Goal: Information Seeking & Learning: Learn about a topic

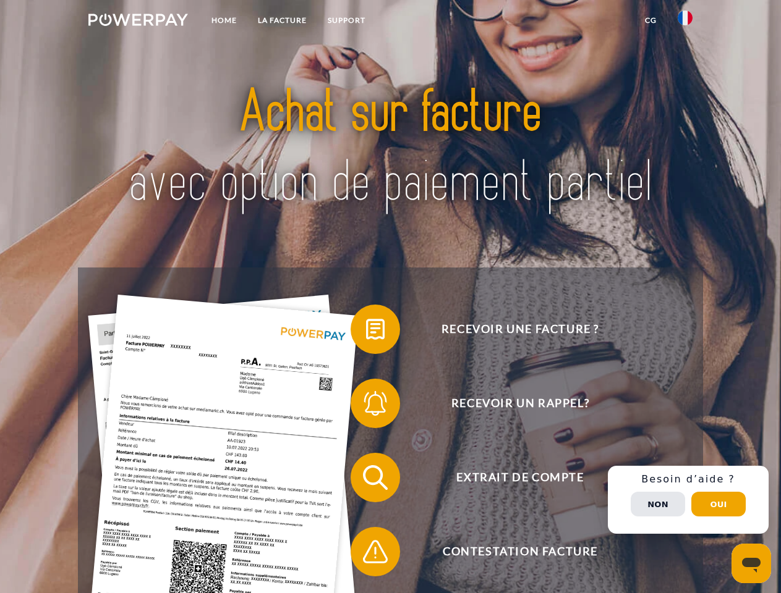
click at [138, 22] on img at bounding box center [138, 20] width 100 height 12
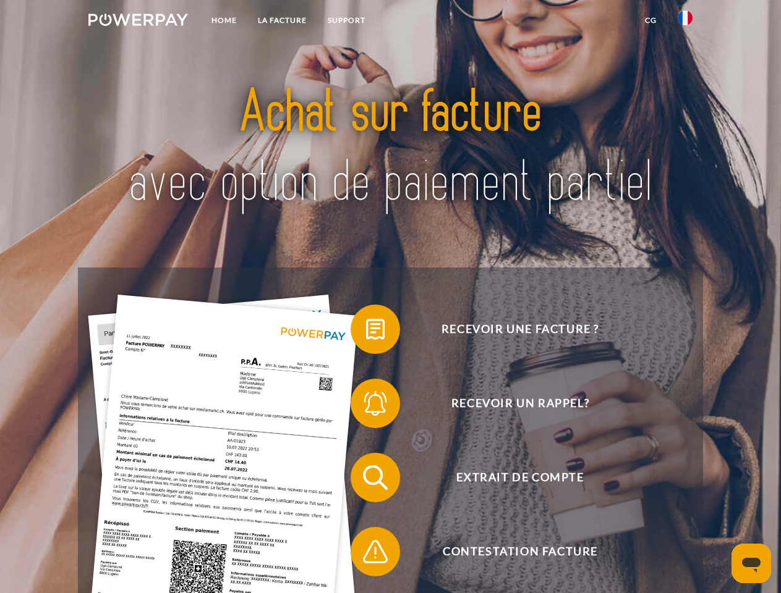
click at [685, 22] on img at bounding box center [684, 18] width 15 height 15
click at [650, 20] on link "CG" at bounding box center [650, 20] width 33 height 22
click at [366, 332] on span at bounding box center [357, 330] width 62 height 62
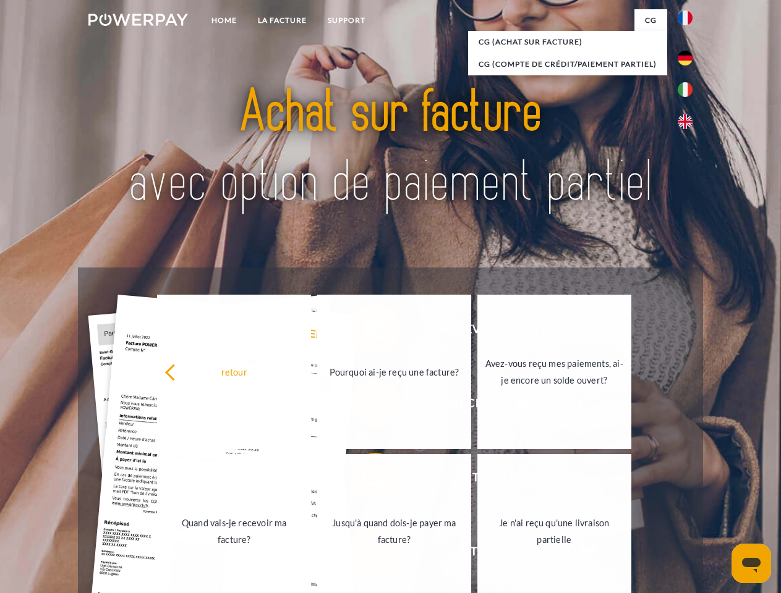
click at [311, 480] on link "Quand vais-je recevoir ma facture?" at bounding box center [234, 531] width 154 height 155
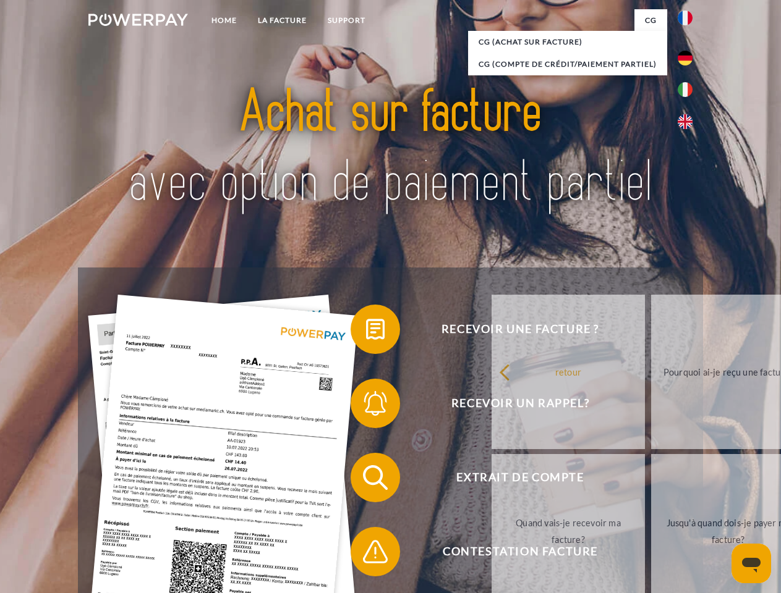
click at [366, 554] on span at bounding box center [357, 552] width 62 height 62
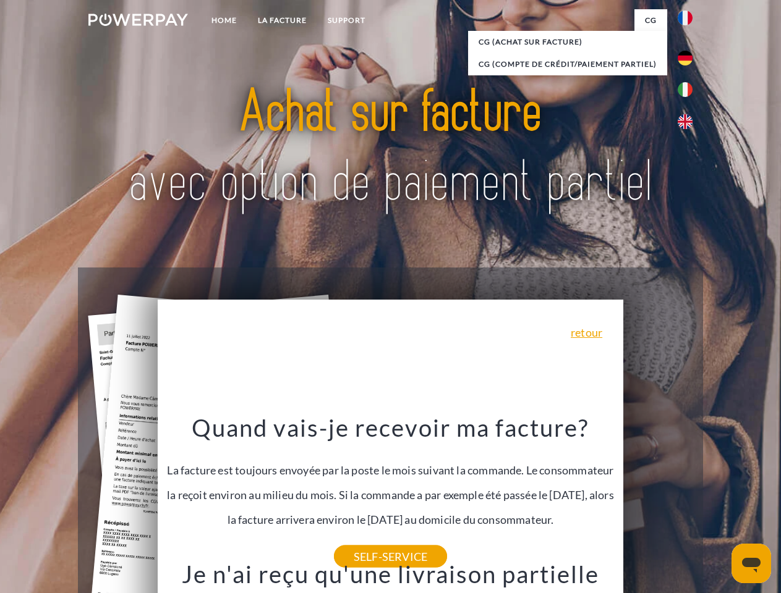
click at [658, 502] on span "Extrait de compte" at bounding box center [519, 477] width 303 height 49
click at [718, 504] on header "Home LA FACTURE Support" at bounding box center [390, 427] width 781 height 854
